Goal: Task Accomplishment & Management: Manage account settings

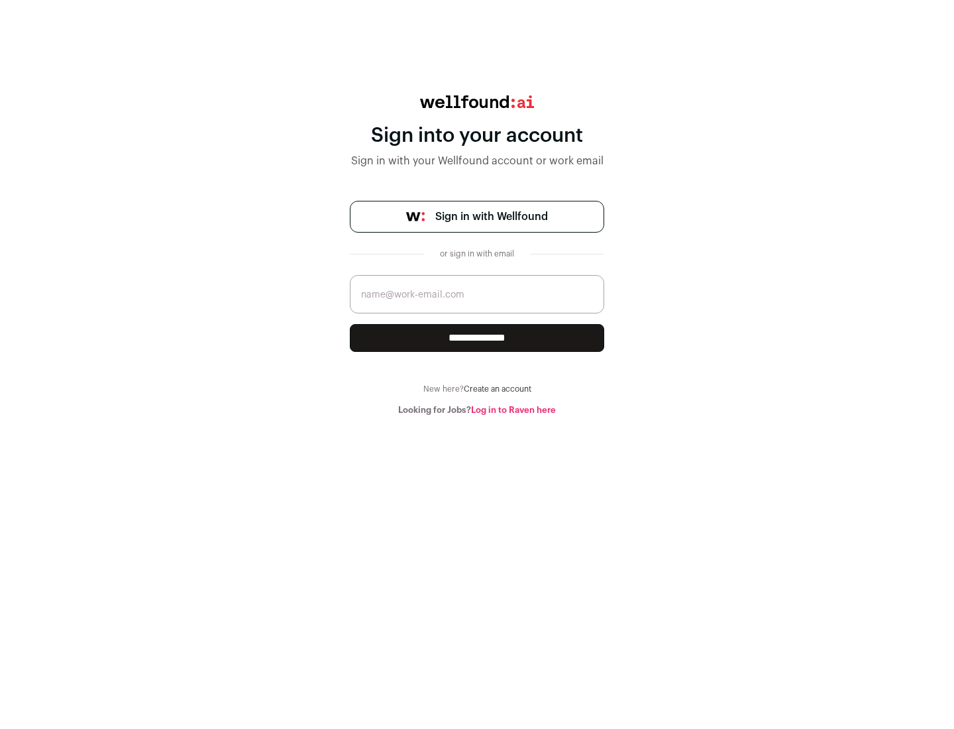
click at [491, 217] on span "Sign in with Wellfound" at bounding box center [491, 217] width 113 height 16
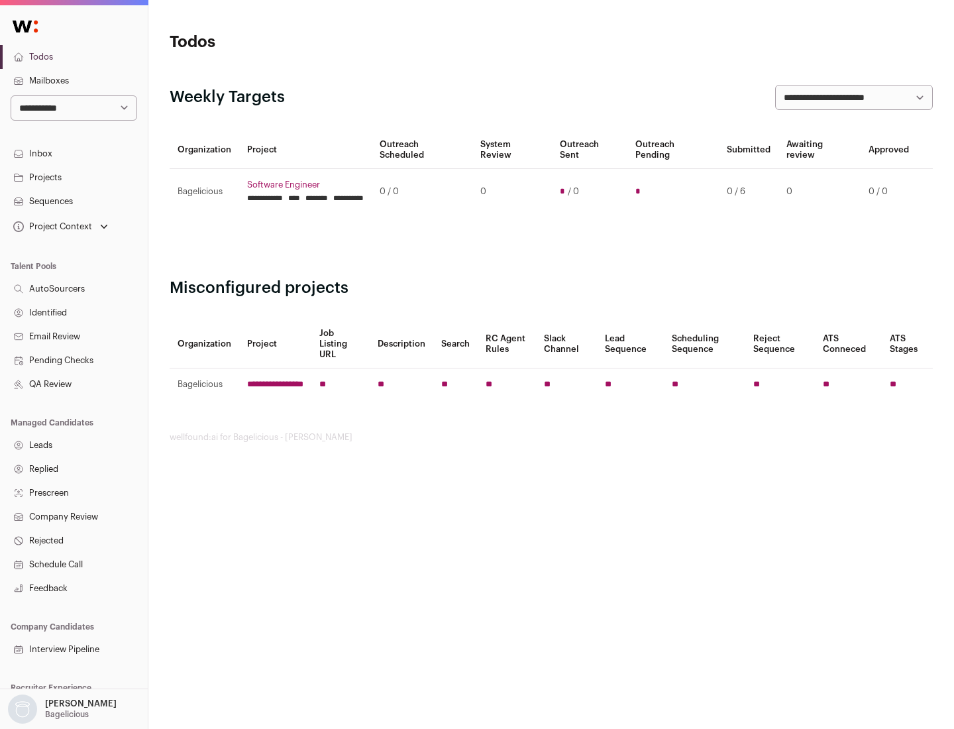
click at [74, 177] on link "Projects" at bounding box center [74, 178] width 148 height 24
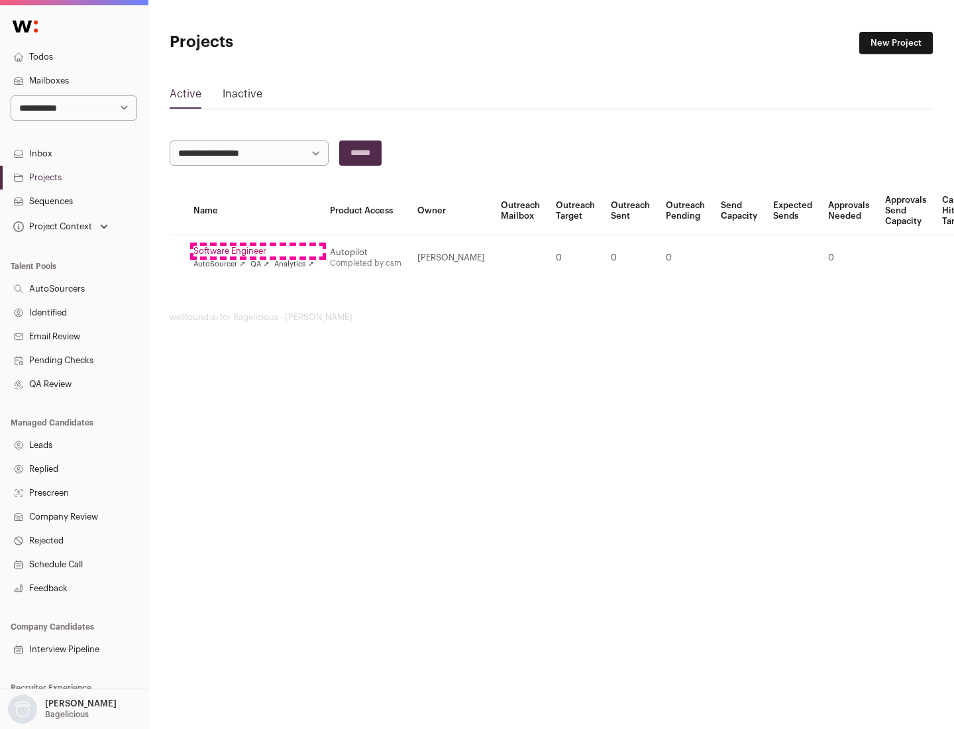
click at [258, 251] on link "Software Engineer" at bounding box center [254, 251] width 121 height 11
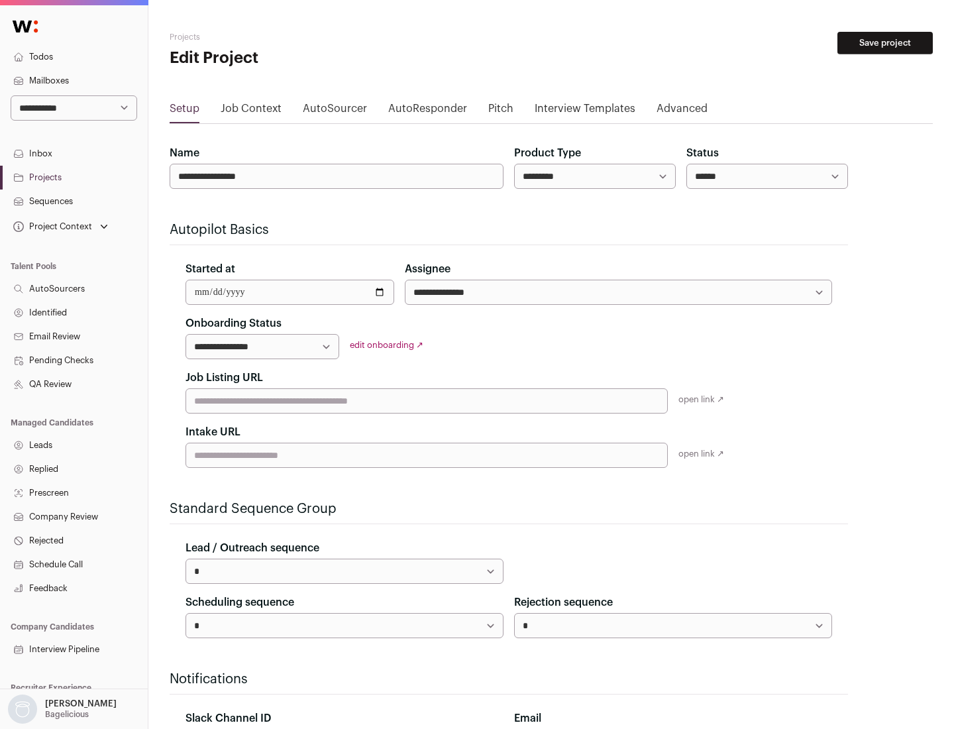
click at [885, 43] on button "Save project" at bounding box center [885, 43] width 95 height 23
